Goal: Contribute content: Add original content to the website for others to see

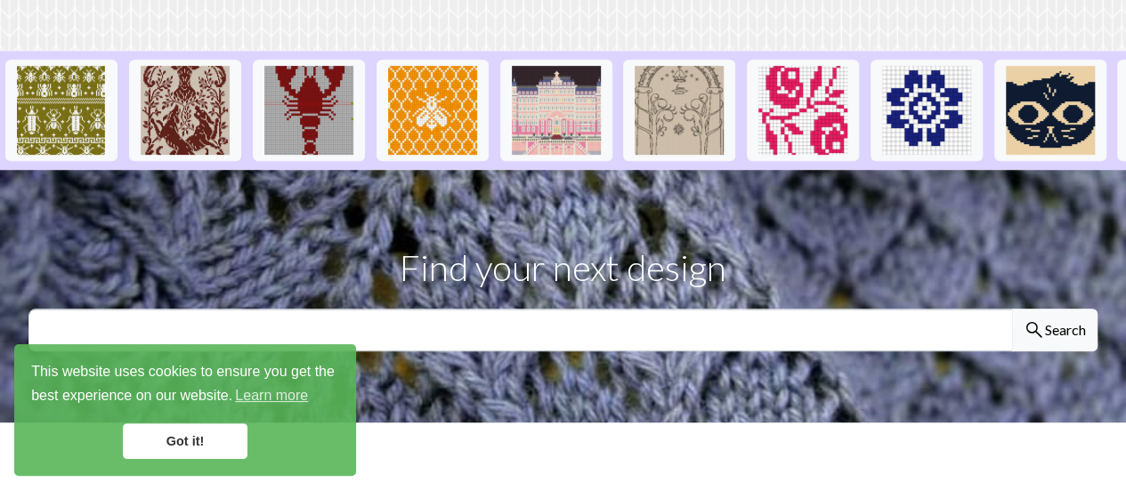
scroll to position [471, 0]
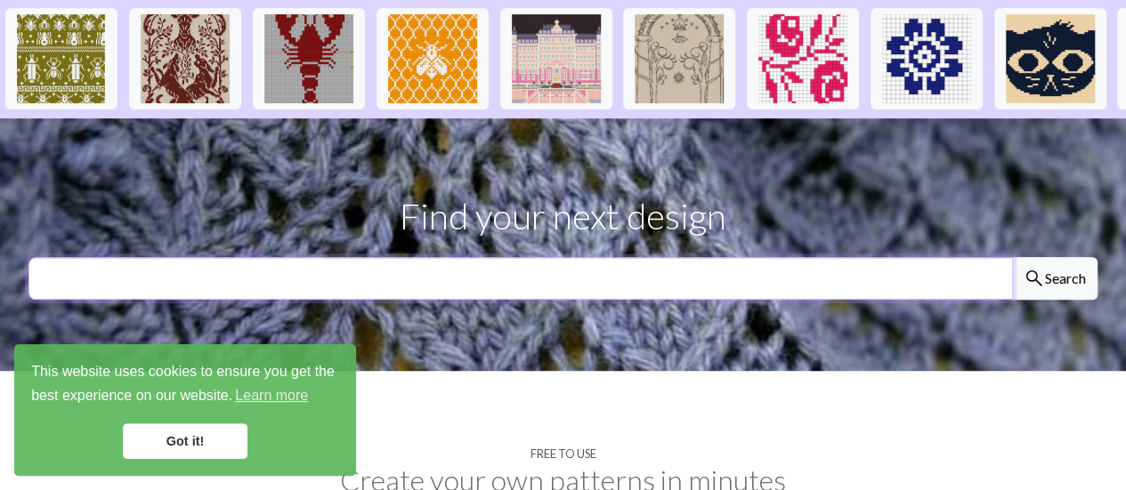
click at [870, 257] on input "text" at bounding box center [520, 278] width 984 height 43
type input "Toronto Blue Jays knitting graph for Christmas"
click at [1012, 257] on button "search Search" at bounding box center [1054, 278] width 85 height 43
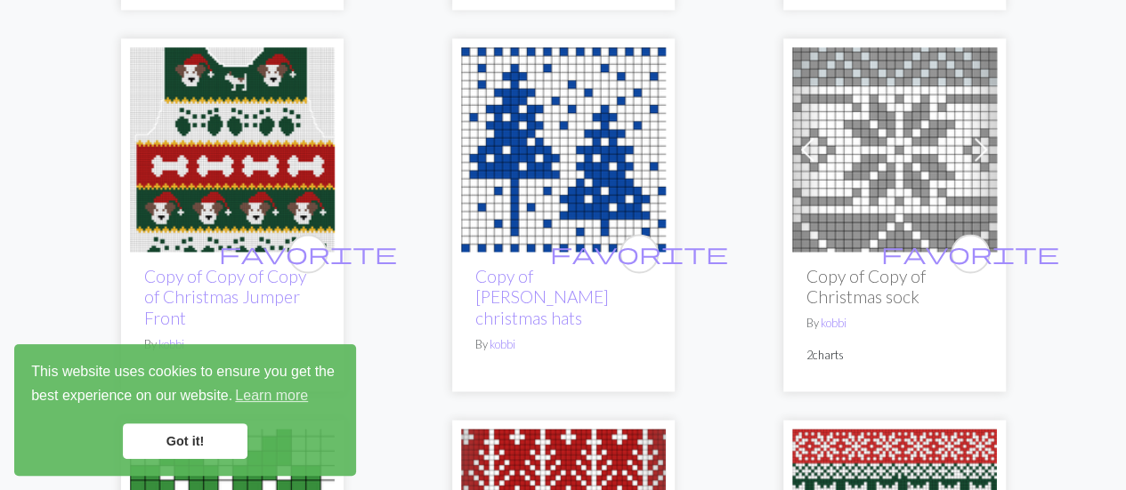
scroll to position [1422, 0]
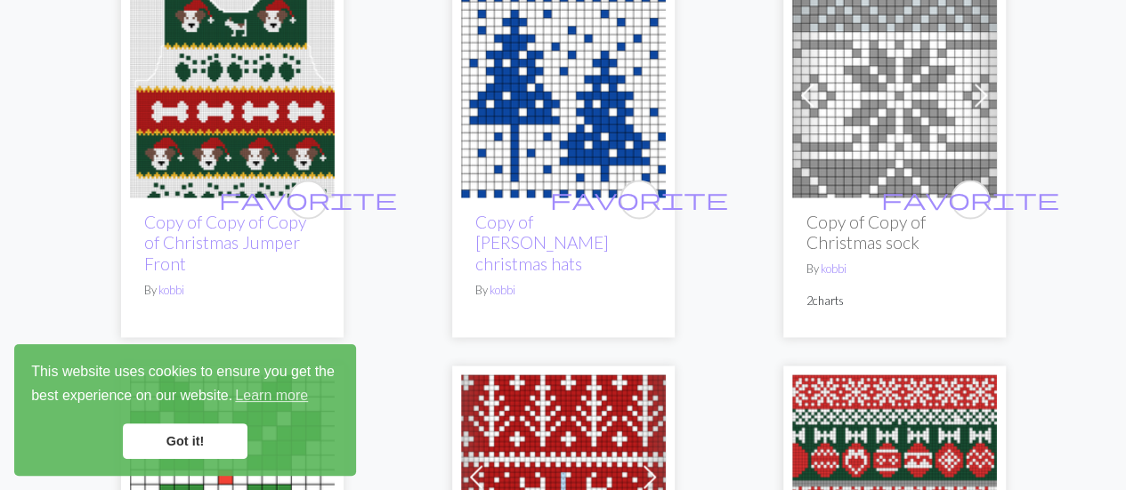
drag, startPoint x: 210, startPoint y: 442, endPoint x: 482, endPoint y: 370, distance: 281.7
click at [210, 442] on link "Got it!" at bounding box center [185, 442] width 125 height 36
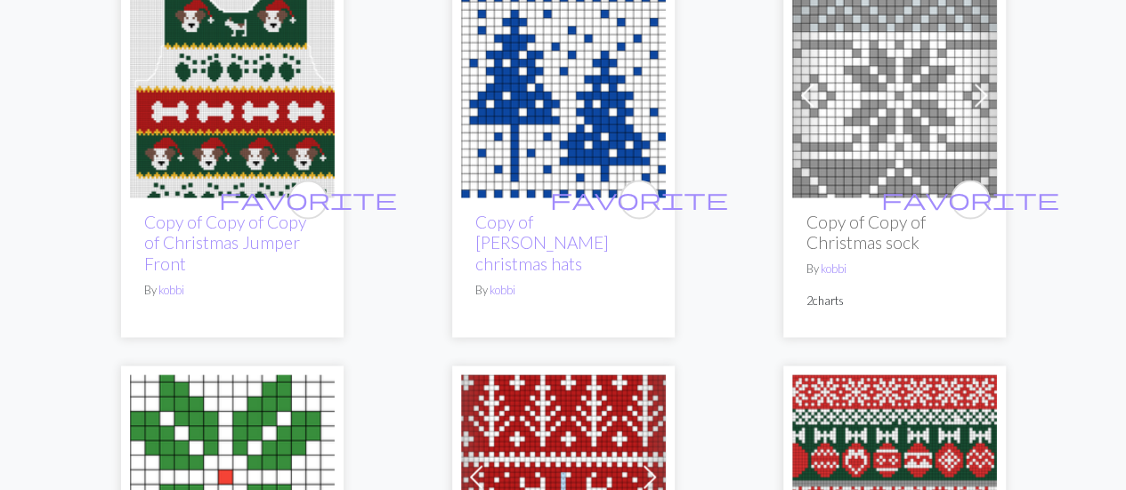
scroll to position [0, 0]
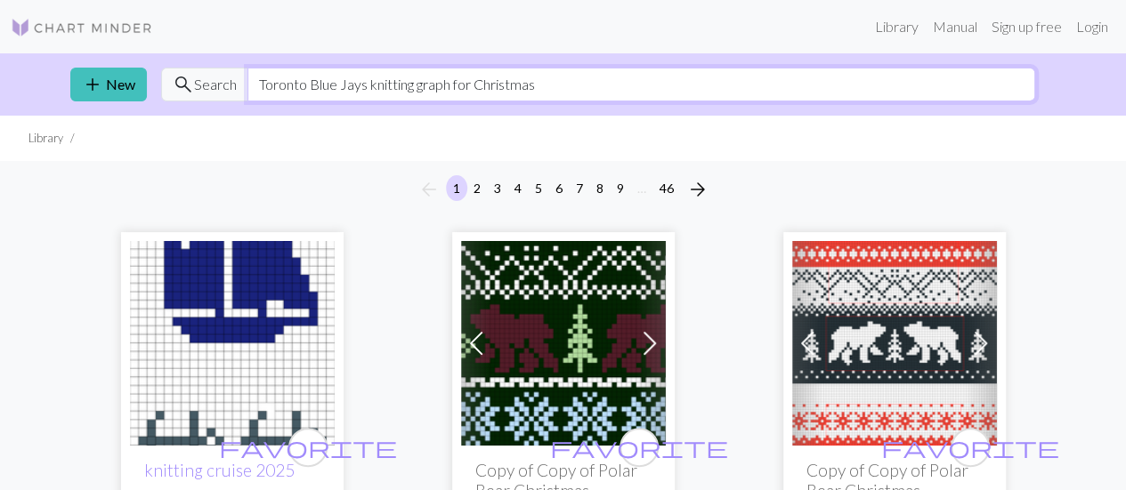
click at [364, 83] on input "Toronto Blue Jays knitting graph for Christmas" at bounding box center [641, 85] width 788 height 34
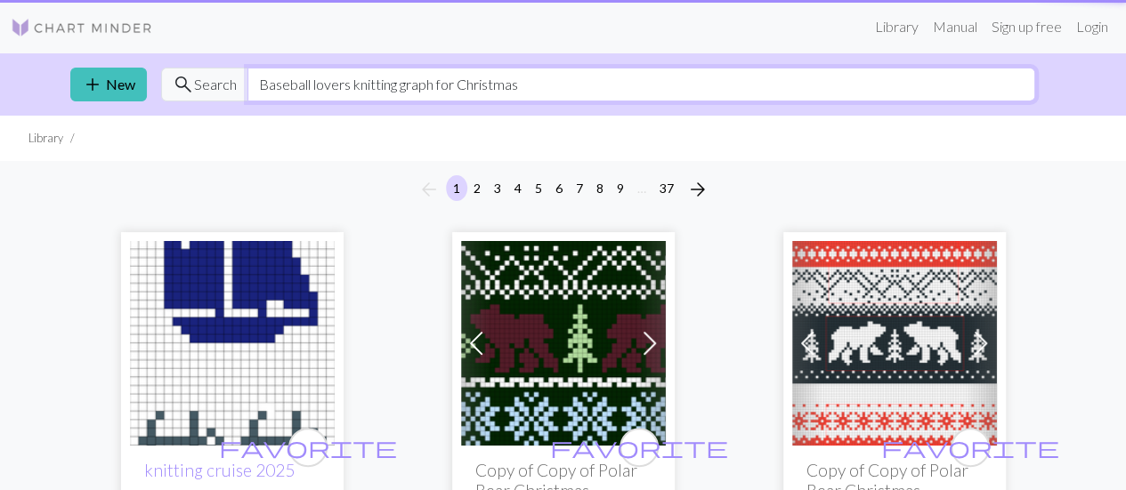
type input "Baseball lovers knitting graph for Christmas"
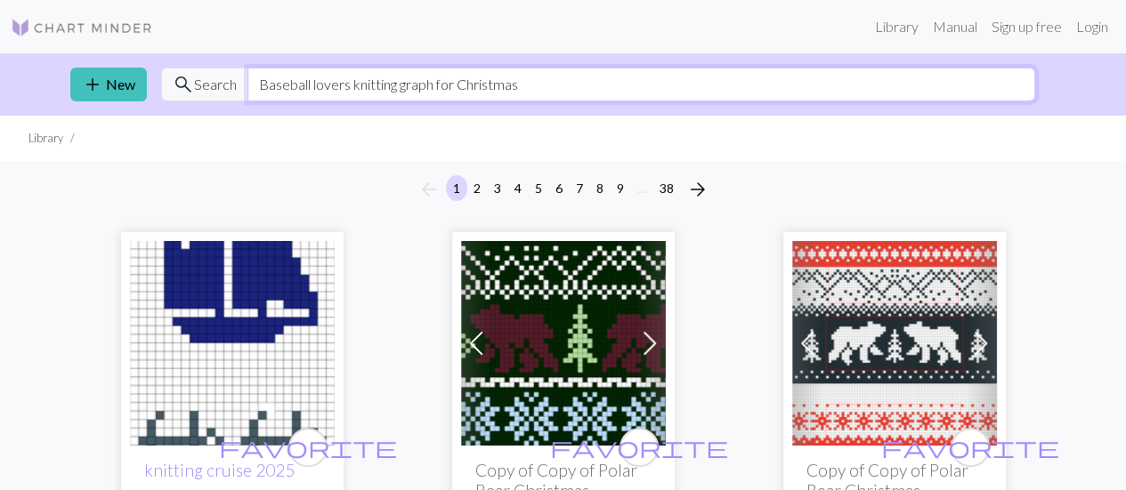
click at [717, 70] on input "Baseball lovers knitting graph for Christmas" at bounding box center [641, 85] width 788 height 34
click at [894, 23] on link "Library" at bounding box center [897, 27] width 58 height 36
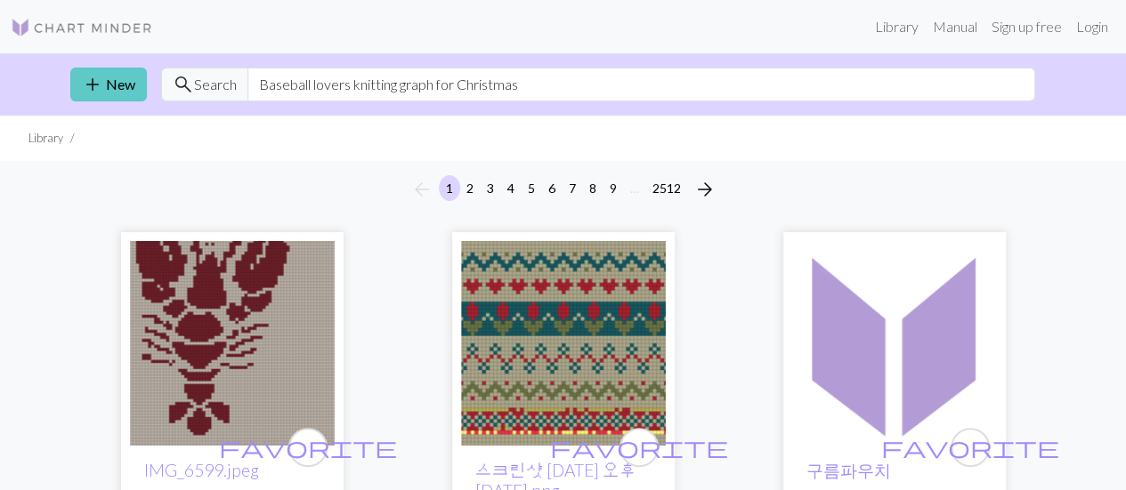
click at [118, 82] on link "add New" at bounding box center [108, 85] width 77 height 34
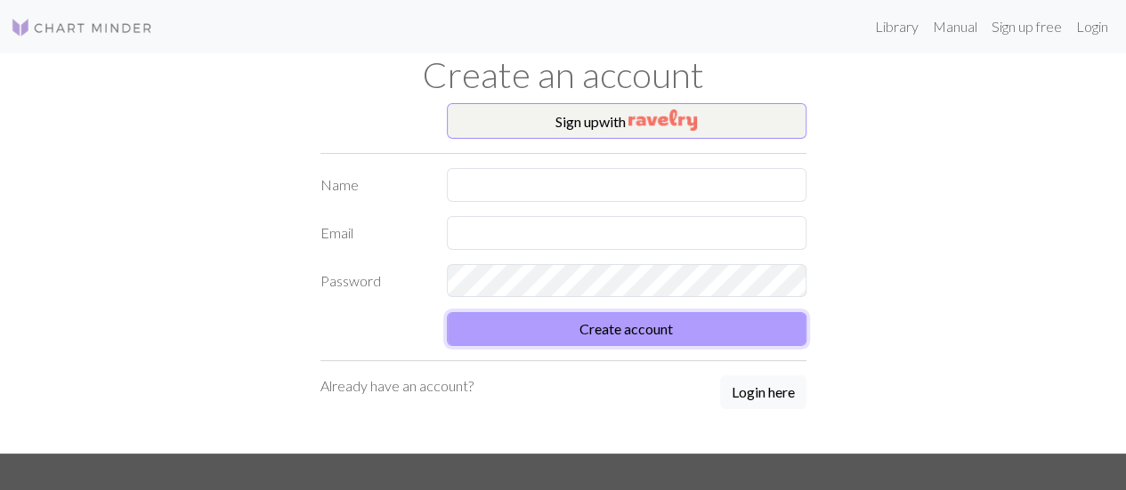
click at [559, 332] on button "Create account" at bounding box center [627, 329] width 360 height 34
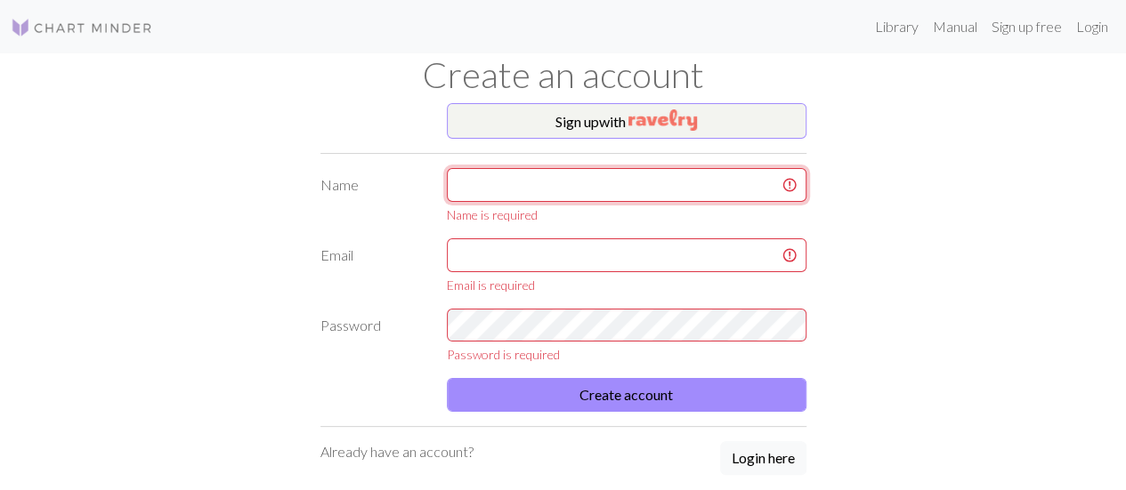
click at [566, 190] on input "text" at bounding box center [627, 185] width 360 height 34
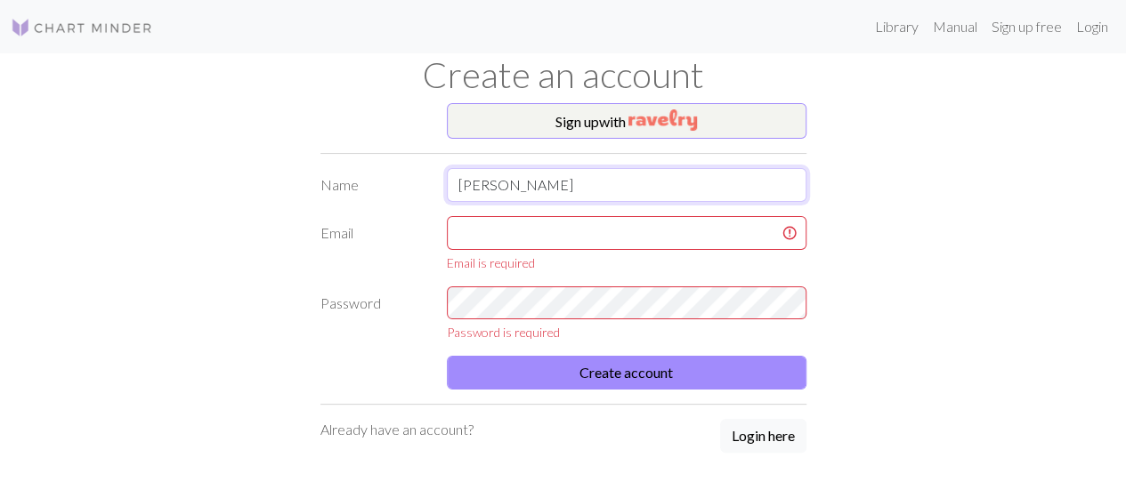
type input "[PERSON_NAME]"
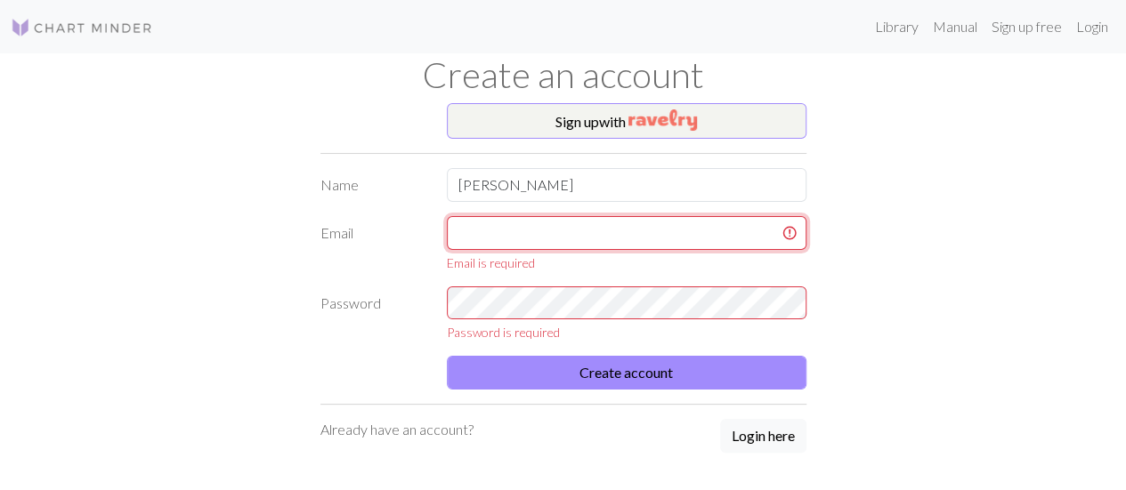
click at [570, 225] on input "text" at bounding box center [627, 233] width 360 height 34
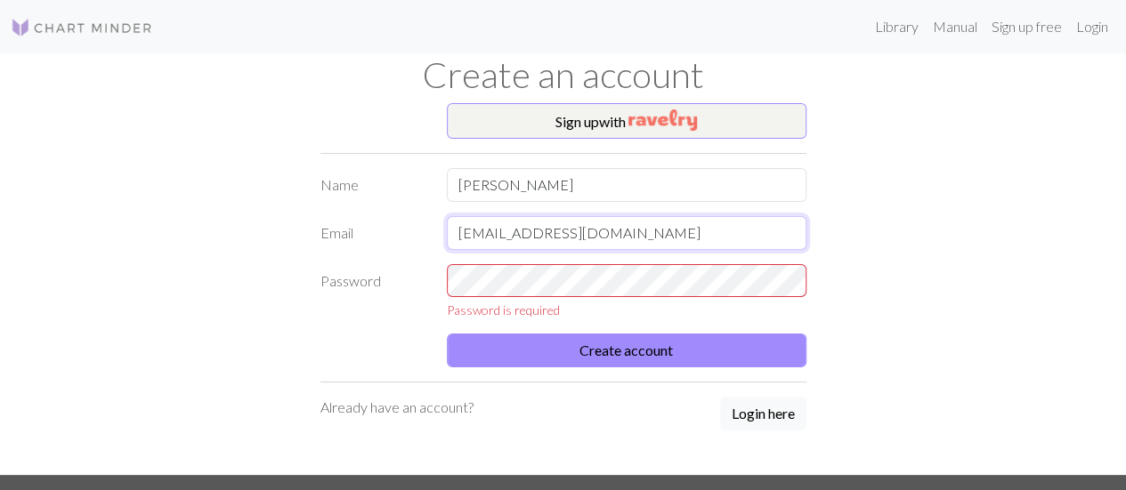
type input "[EMAIL_ADDRESS][DOMAIN_NAME]"
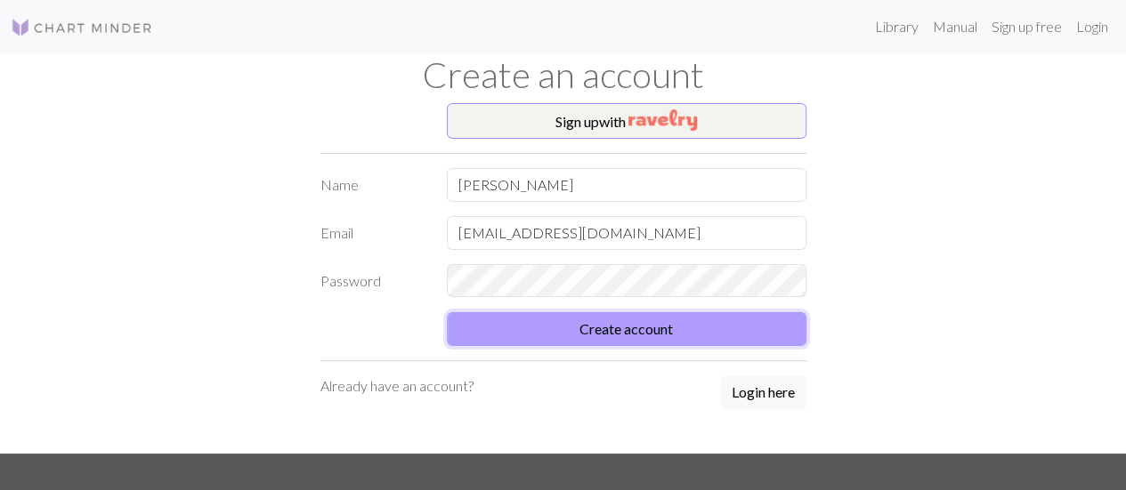
click at [652, 323] on button "Create account" at bounding box center [627, 329] width 360 height 34
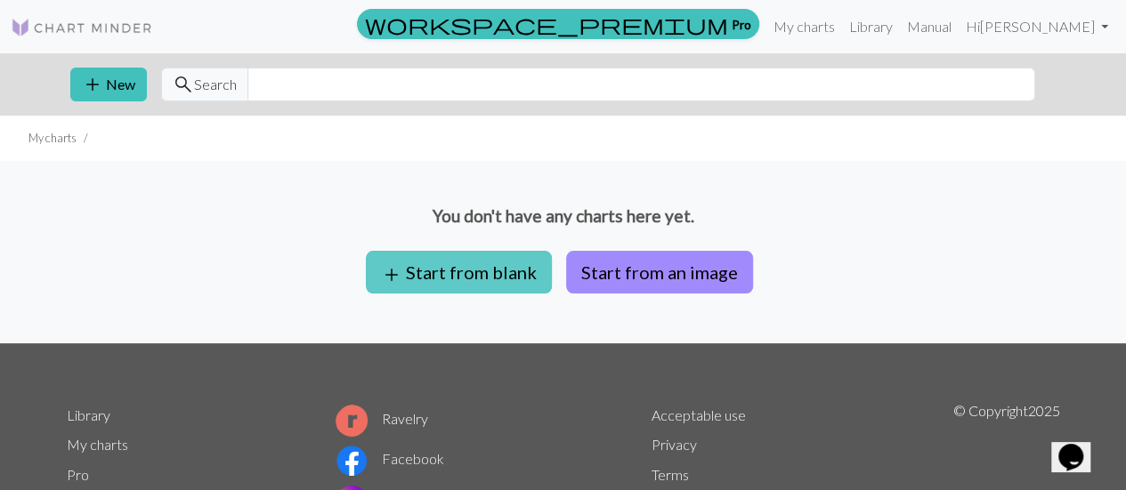
click at [513, 273] on button "add Start from blank" at bounding box center [459, 272] width 186 height 43
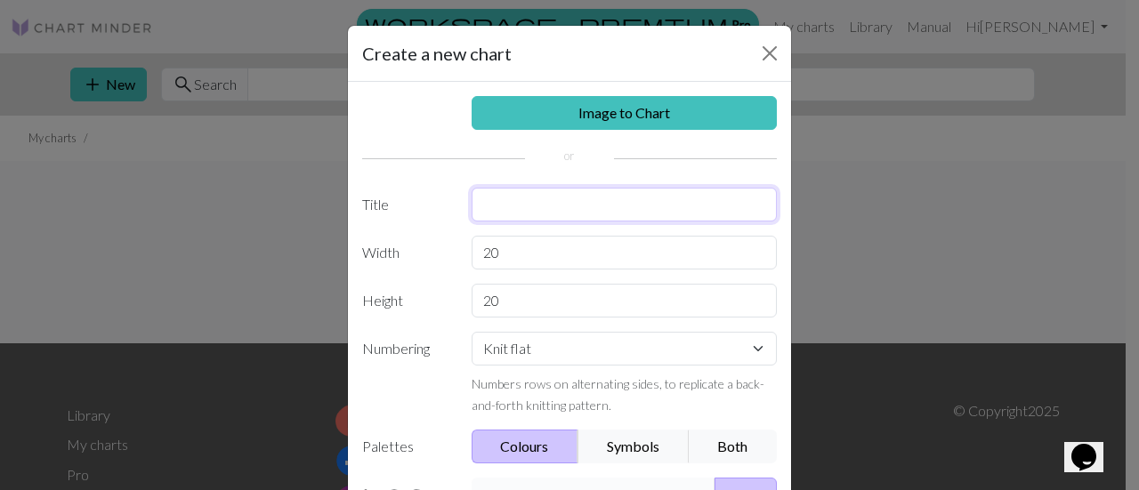
click at [567, 206] on input "text" at bounding box center [625, 205] width 306 height 34
type input "Blue Jays knitting graph for Christmas"
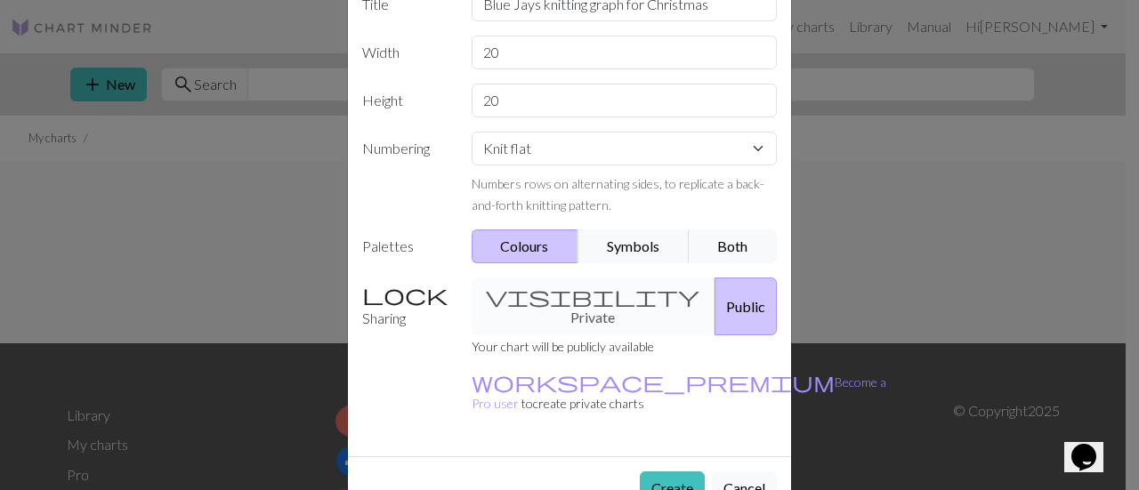
scroll to position [207, 0]
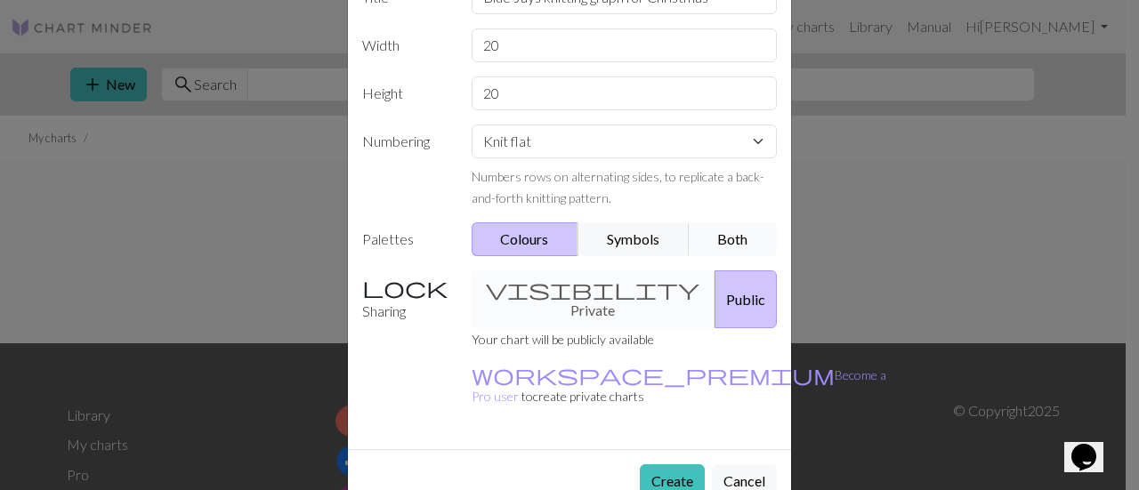
click at [734, 238] on button "Both" at bounding box center [733, 240] width 89 height 34
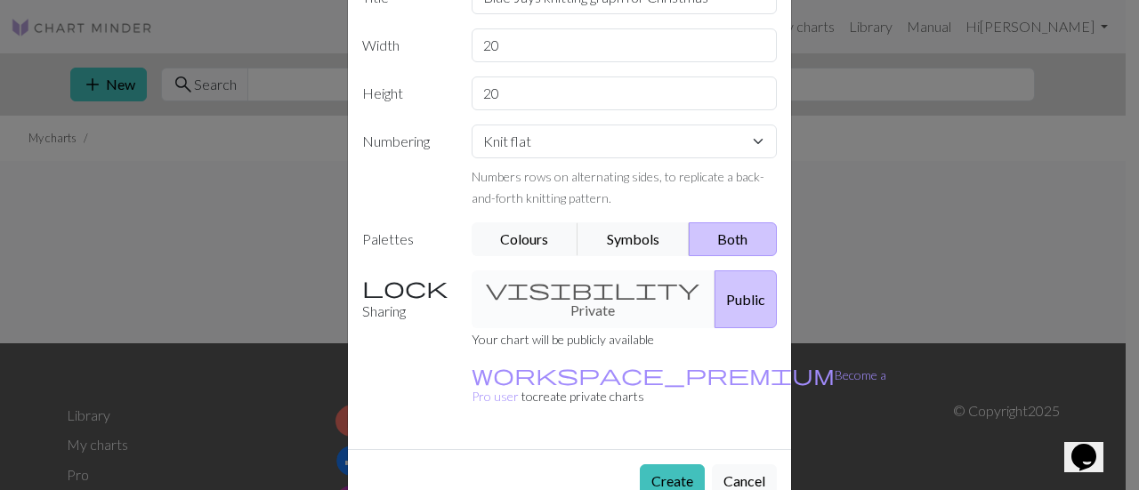
click at [573, 285] on div "visibility Private Public" at bounding box center [625, 300] width 328 height 58
click at [558, 280] on div "visibility Private Public" at bounding box center [625, 300] width 328 height 58
click at [668, 465] on button "Create" at bounding box center [672, 482] width 65 height 34
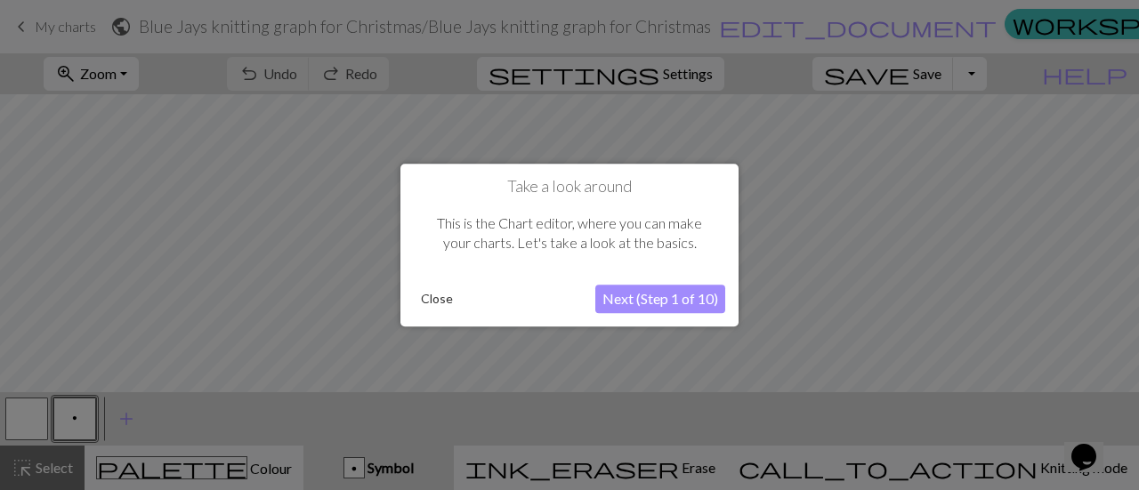
click at [662, 297] on button "Next (Step 1 of 10)" at bounding box center [660, 299] width 130 height 28
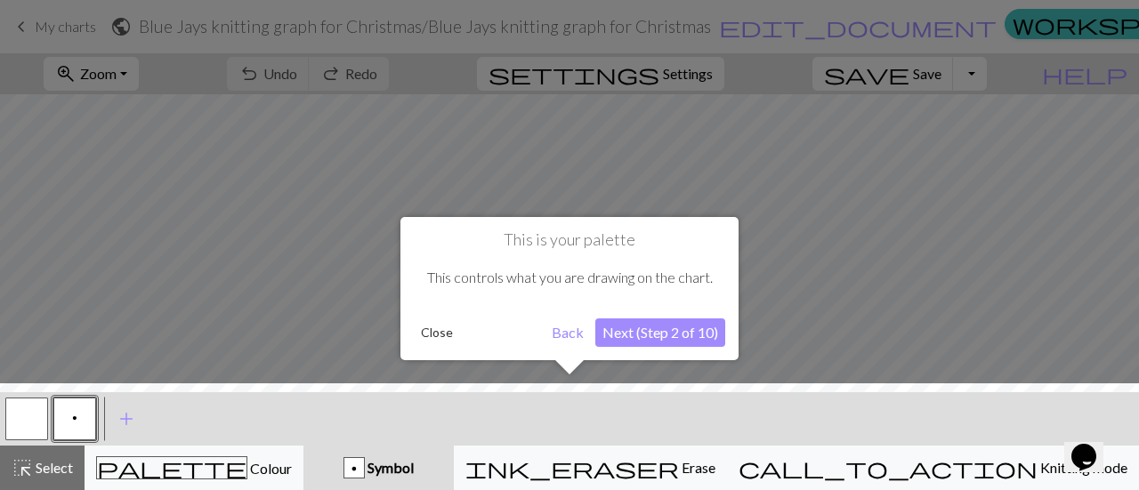
drag, startPoint x: 1136, startPoint y: 122, endPoint x: 1117, endPoint y: 117, distance: 19.2
click at [1117, 117] on div at bounding box center [569, 245] width 1139 height 490
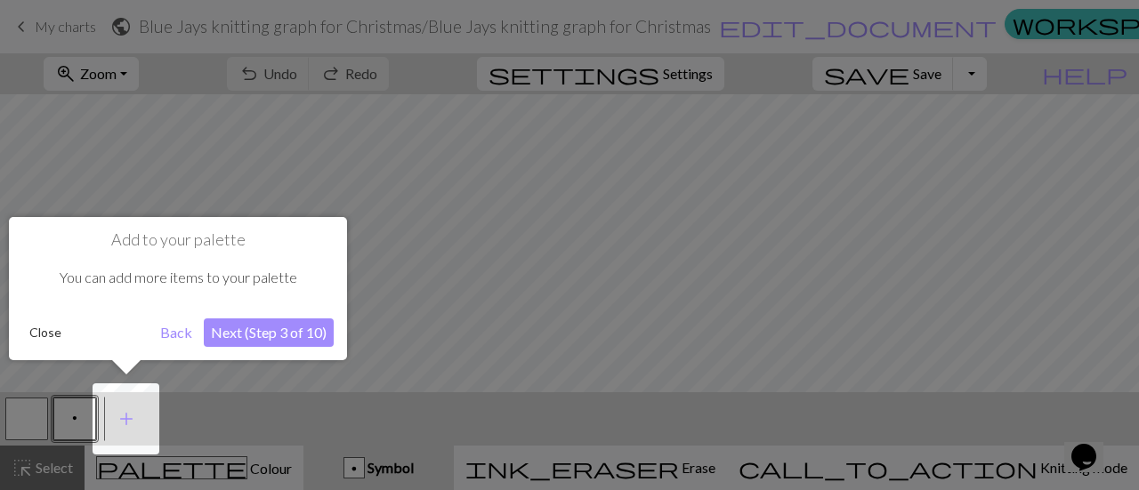
drag, startPoint x: 1133, startPoint y: 152, endPoint x: 1129, endPoint y: 257, distance: 105.1
click at [1125, 257] on div at bounding box center [569, 245] width 1139 height 490
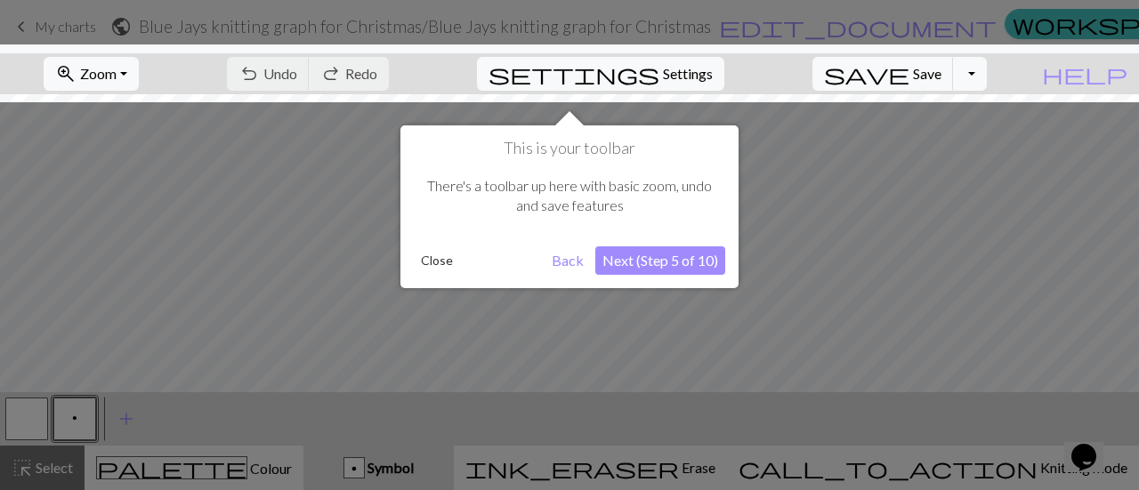
click at [233, 474] on div at bounding box center [569, 245] width 1139 height 490
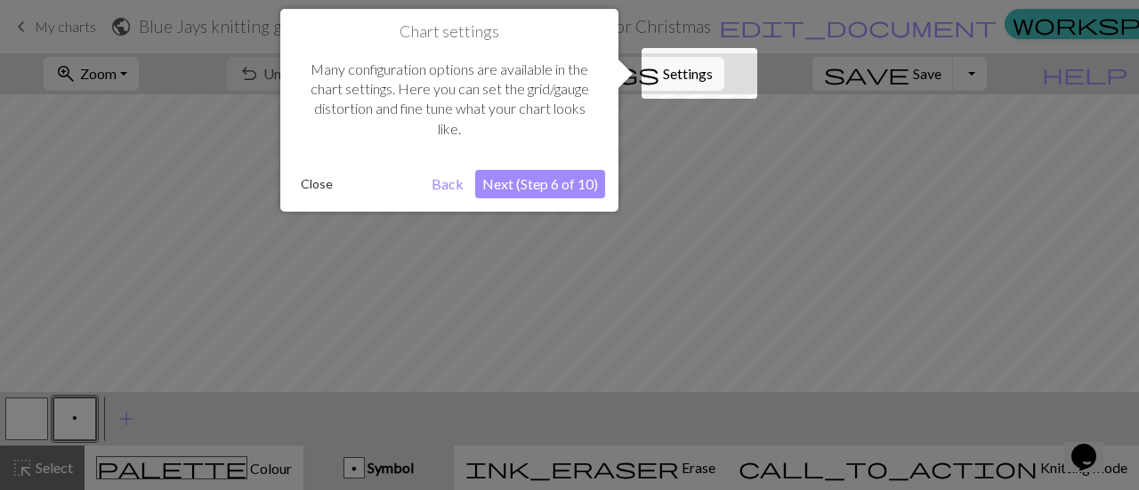
click at [705, 65] on div at bounding box center [700, 73] width 116 height 51
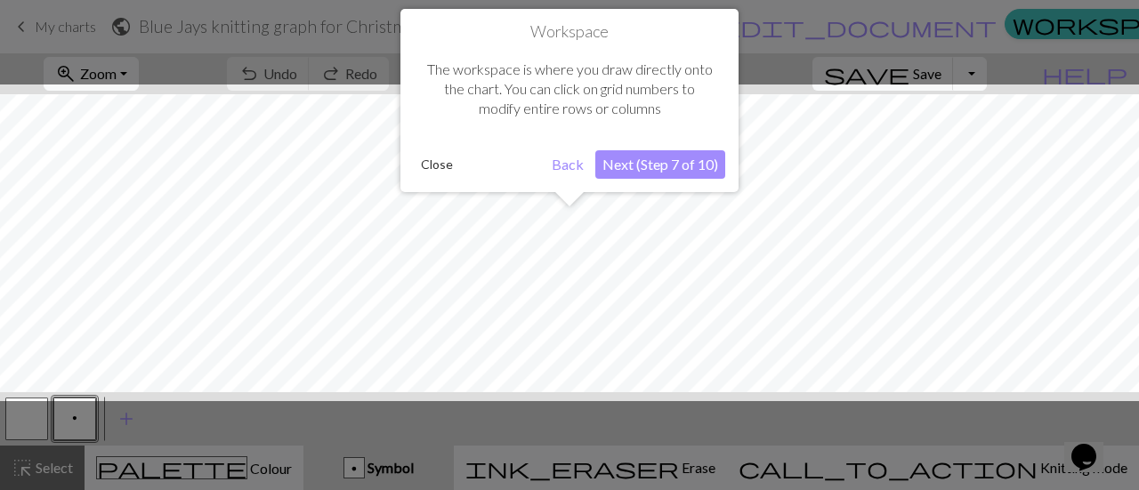
scroll to position [67, 0]
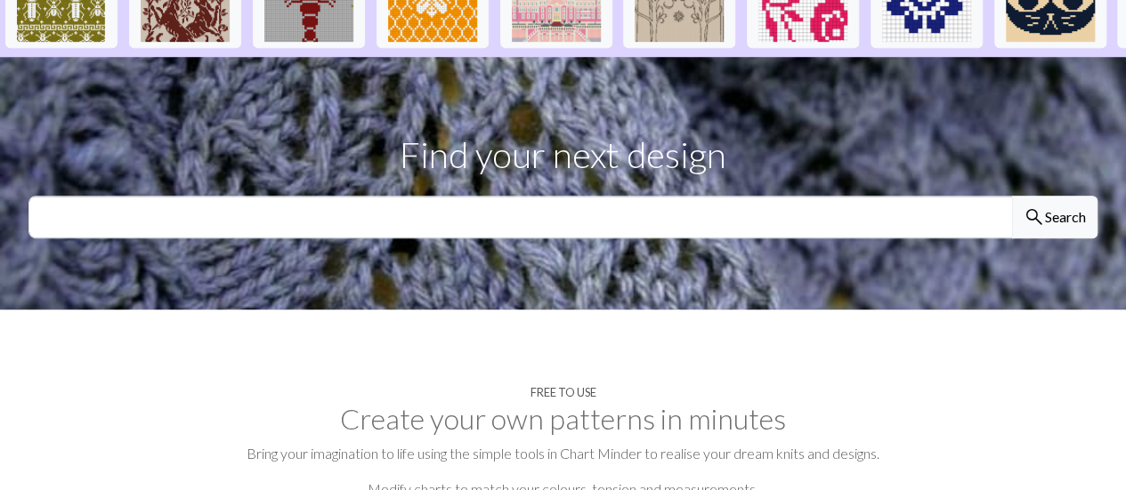
scroll to position [488, 0]
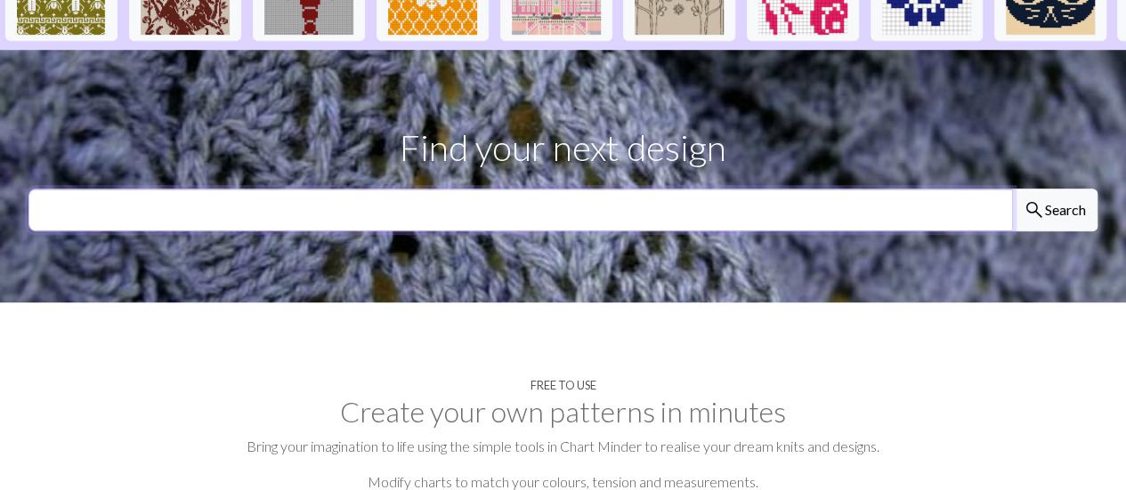
click at [995, 218] on input "text" at bounding box center [520, 210] width 984 height 43
click at [810, 223] on input "text" at bounding box center [520, 210] width 984 height 43
click at [1025, 218] on span "search" at bounding box center [1034, 210] width 21 height 25
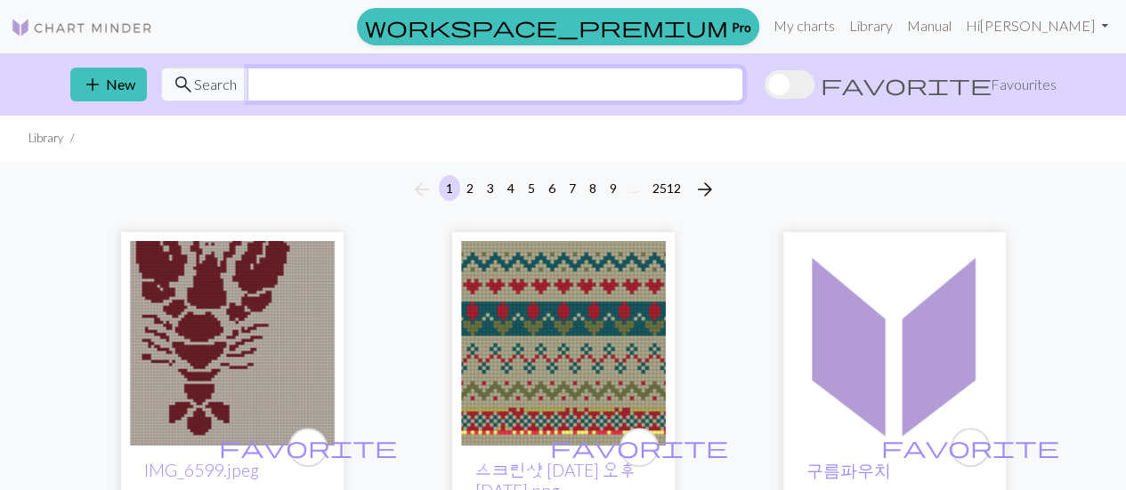
click at [472, 78] on input "text" at bounding box center [495, 85] width 496 height 34
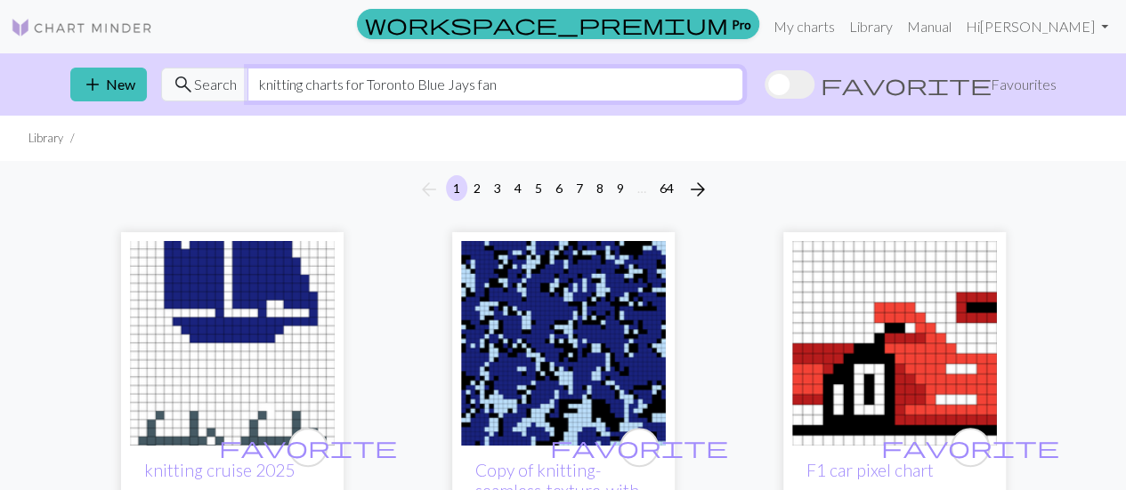
click at [538, 82] on input "knitting charts for Toronto Blue Jays fan" at bounding box center [495, 85] width 496 height 34
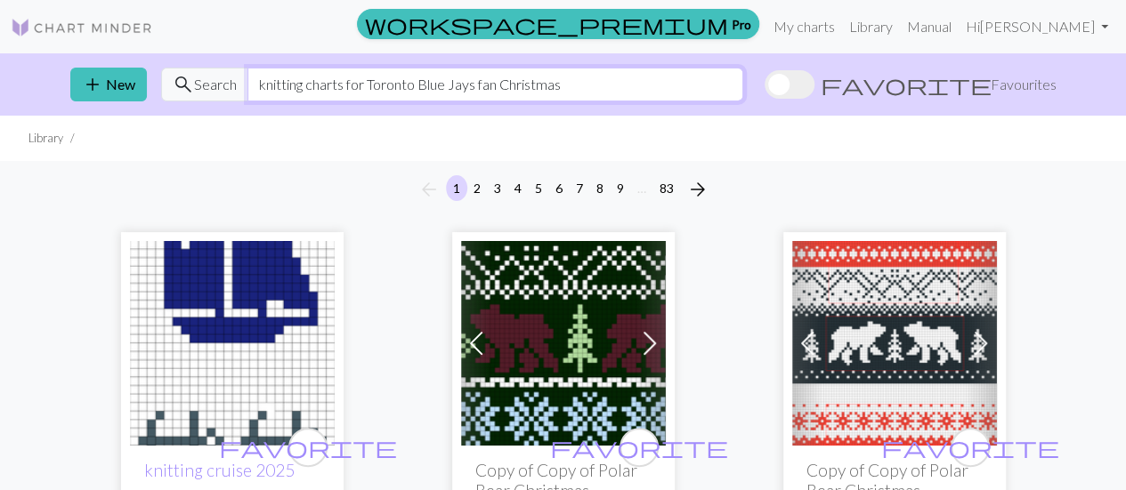
click at [479, 79] on input "knitting charts for Toronto Blue Jays fan Christmas" at bounding box center [495, 85] width 496 height 34
click at [476, 81] on input "knitting charts for Toronto Blue Jays fan Christmas" at bounding box center [495, 85] width 496 height 34
drag, startPoint x: 617, startPoint y: 83, endPoint x: 532, endPoint y: 74, distance: 85.0
click at [532, 74] on input "knitting charts for Toronto Blue Jays Baseball fan Christmas" at bounding box center [495, 85] width 496 height 34
type input "knitting charts for Toronto Blue Jays Baseball"
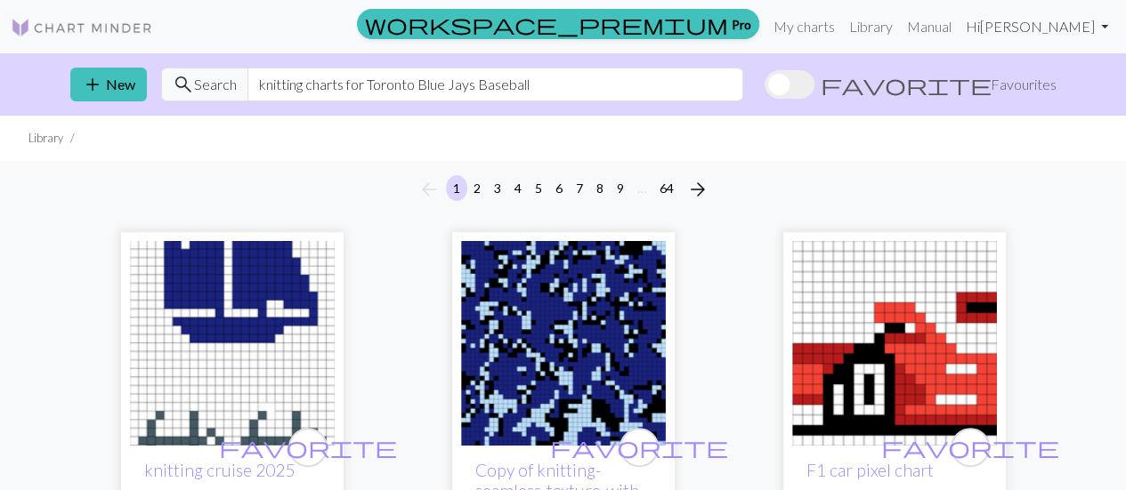
click at [1103, 25] on link "Hi [PERSON_NAME]" at bounding box center [1037, 27] width 157 height 36
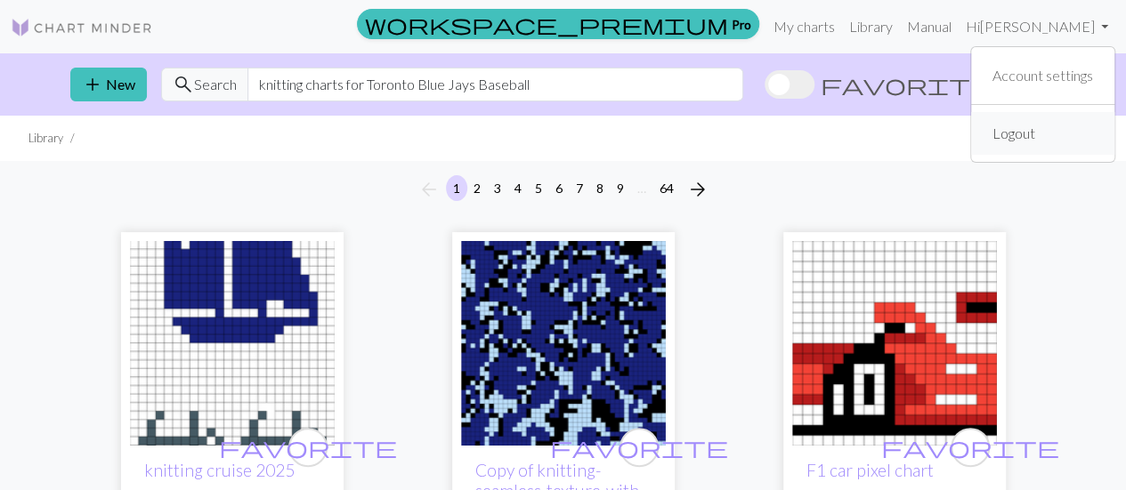
click at [1013, 131] on link "Logout" at bounding box center [1013, 134] width 57 height 36
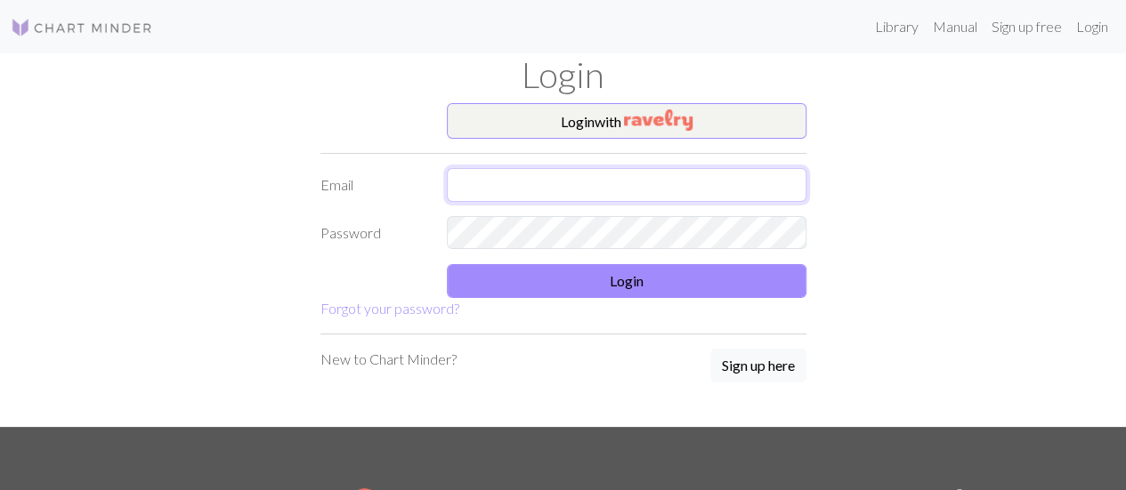
type input "[EMAIL_ADDRESS][DOMAIN_NAME]"
